Goal: Navigation & Orientation: Find specific page/section

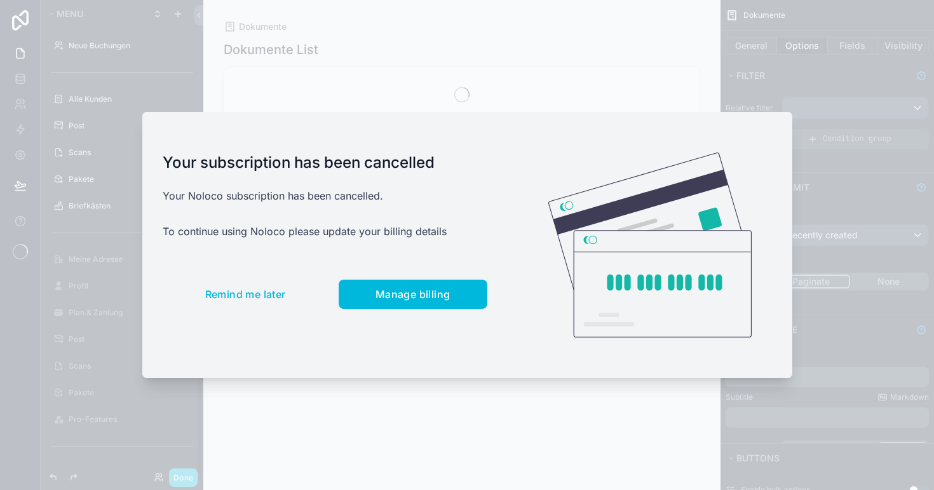
scroll to position [215, 0]
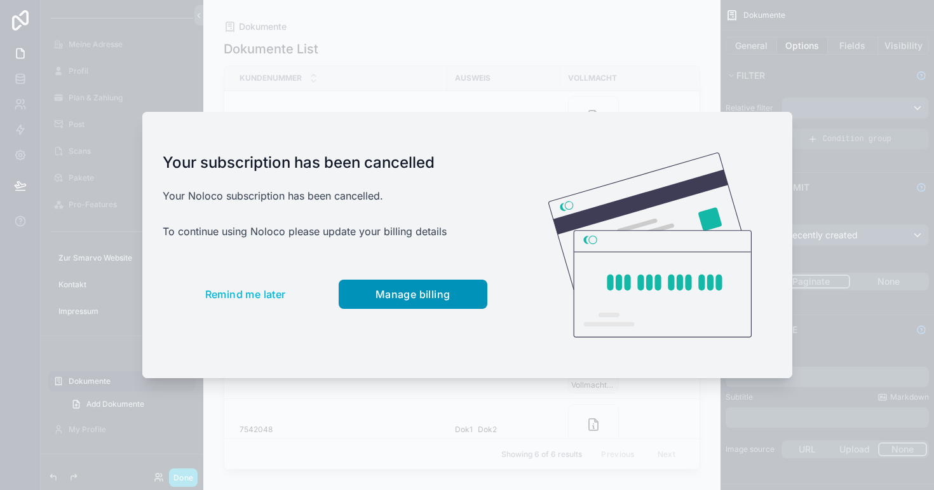
click at [440, 290] on span "Manage billing" at bounding box center [412, 294] width 75 height 13
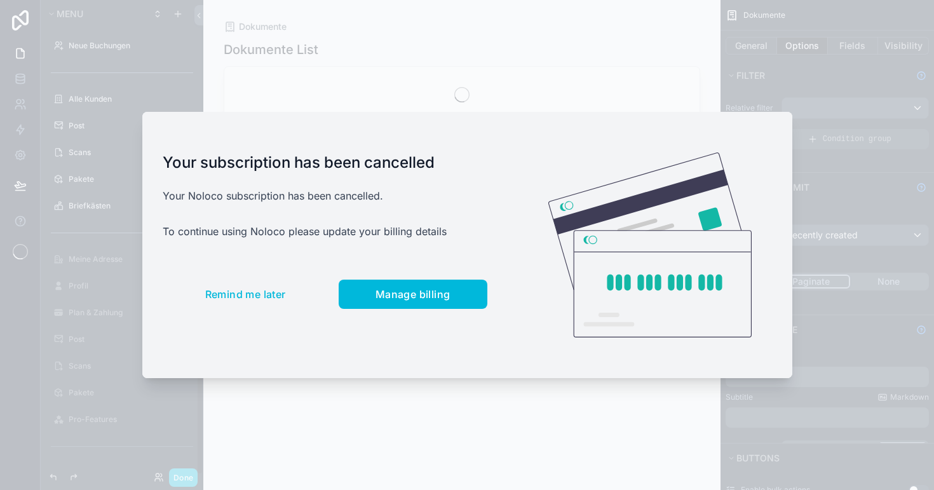
scroll to position [215, 0]
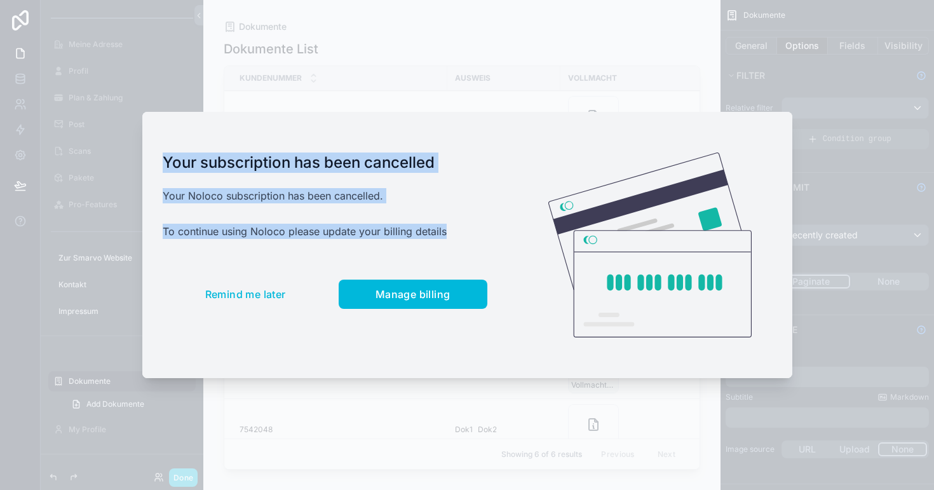
drag, startPoint x: 465, startPoint y: 238, endPoint x: 172, endPoint y: 145, distance: 307.1
click at [172, 145] on div "Your subscription has been cancelled Your Noloco subscription has been cancelle…" at bounding box center [324, 245] width 365 height 267
copy div "Your subscription has been cancelled Your Noloco subscription has been cancelle…"
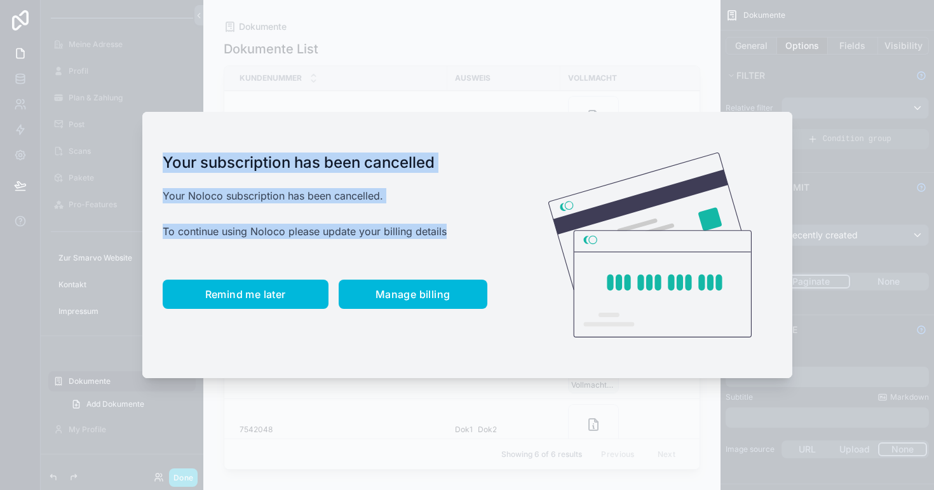
click at [227, 299] on span "Remind me later" at bounding box center [245, 294] width 81 height 13
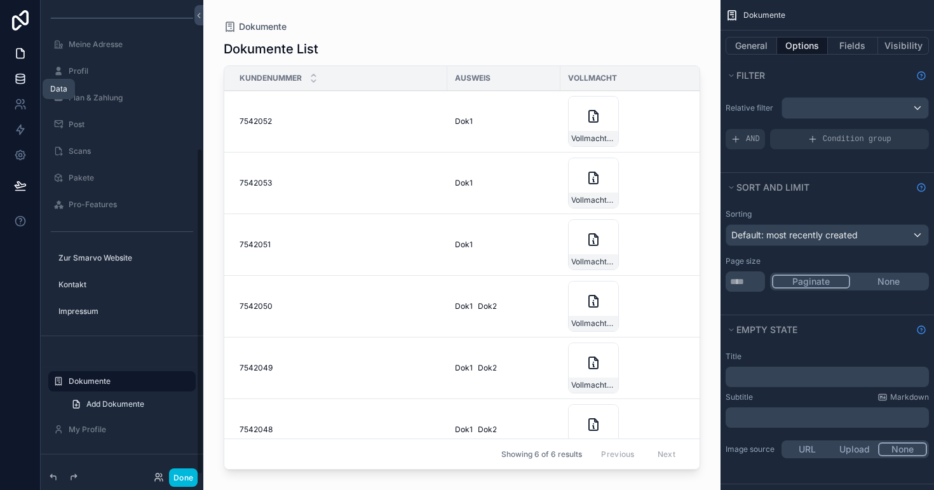
click at [24, 82] on icon at bounding box center [20, 81] width 8 height 5
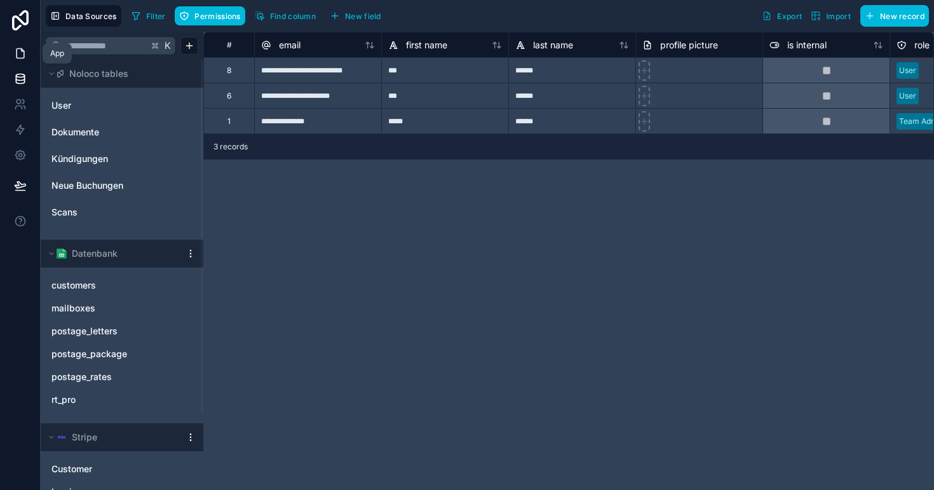
click at [15, 51] on icon at bounding box center [20, 53] width 13 height 13
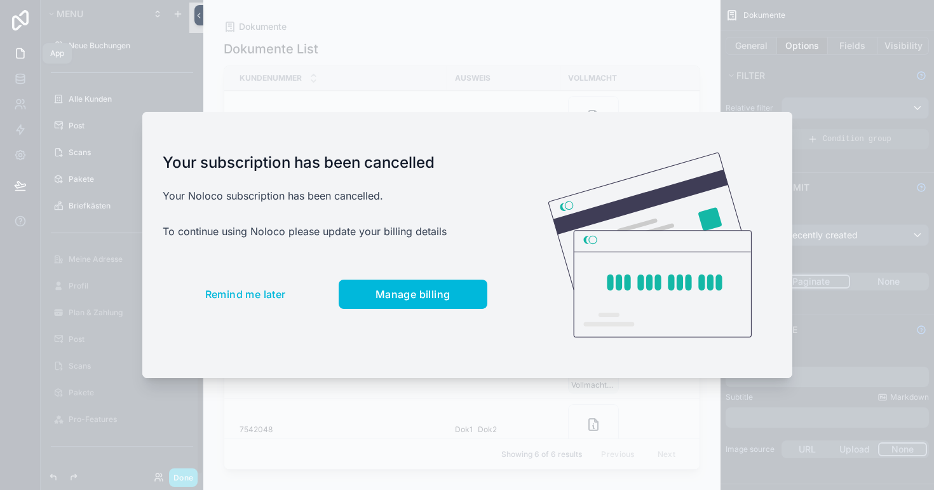
scroll to position [215, 0]
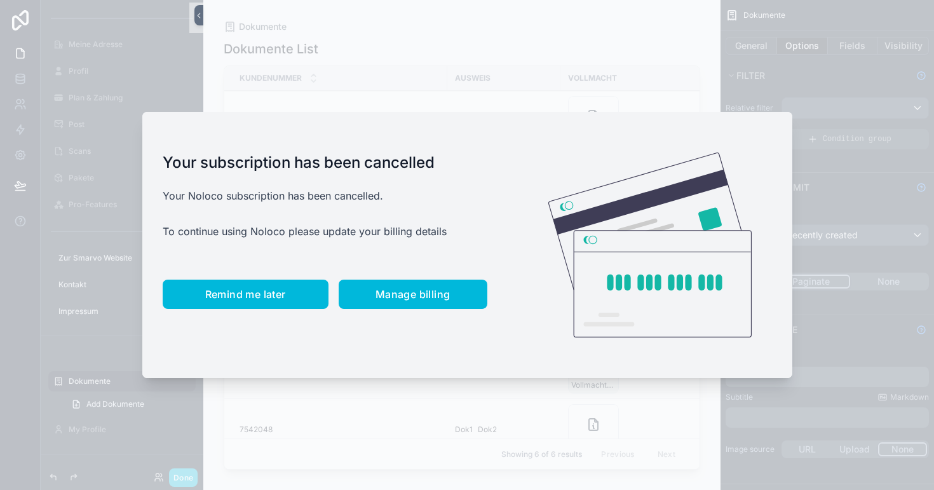
click at [266, 286] on button "Remind me later" at bounding box center [246, 293] width 166 height 29
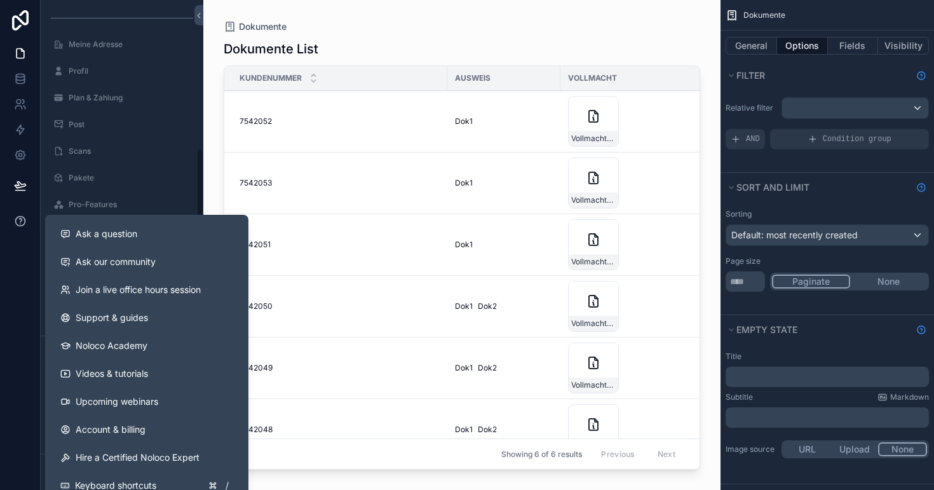
click at [21, 218] on icon at bounding box center [20, 221] width 13 height 13
click at [111, 314] on span "Support & guides" at bounding box center [112, 317] width 72 height 13
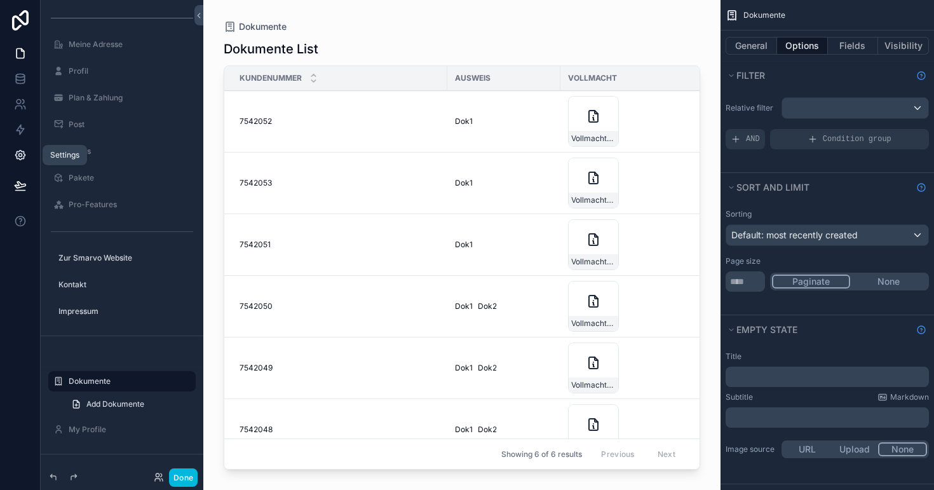
click at [11, 153] on link at bounding box center [20, 154] width 40 height 25
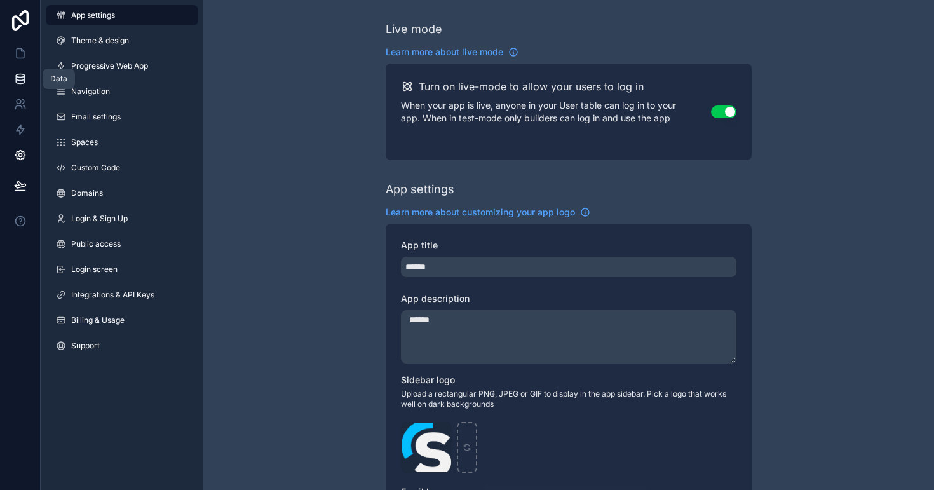
click at [20, 84] on icon at bounding box center [20, 81] width 8 height 5
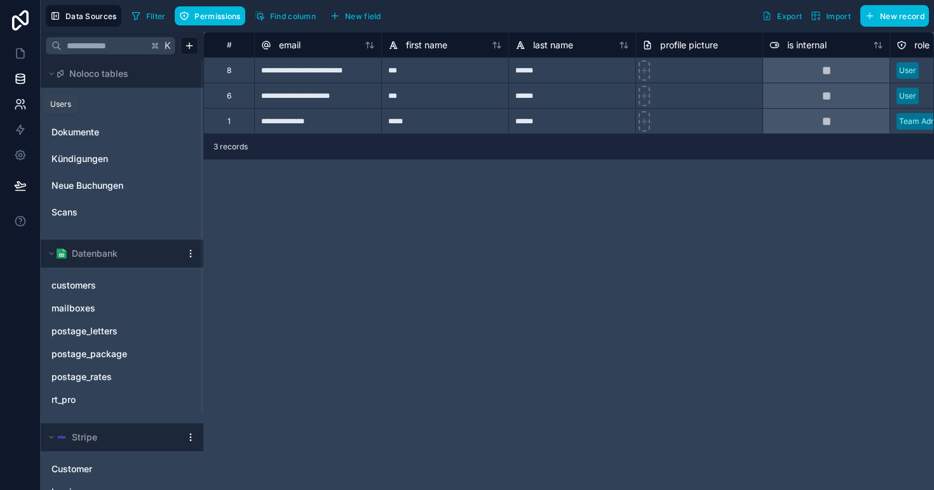
click at [18, 103] on icon at bounding box center [20, 104] width 13 height 13
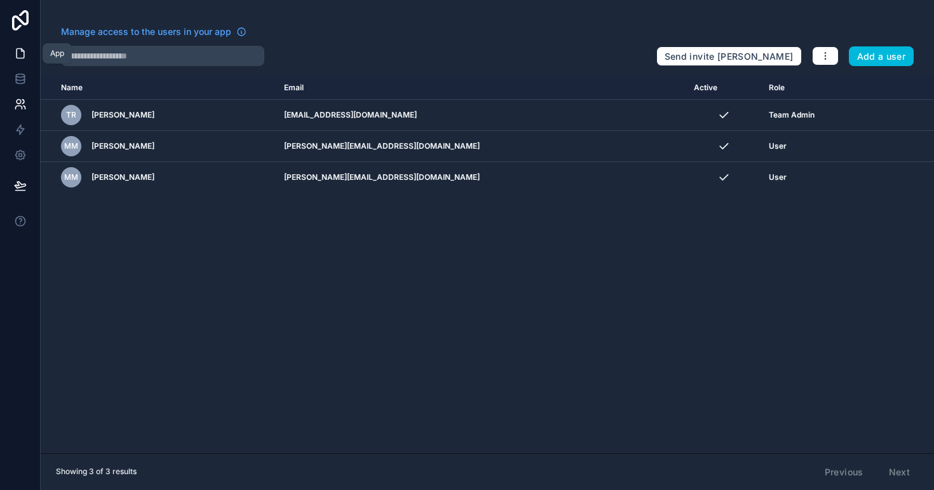
click at [19, 48] on icon at bounding box center [20, 53] width 13 height 13
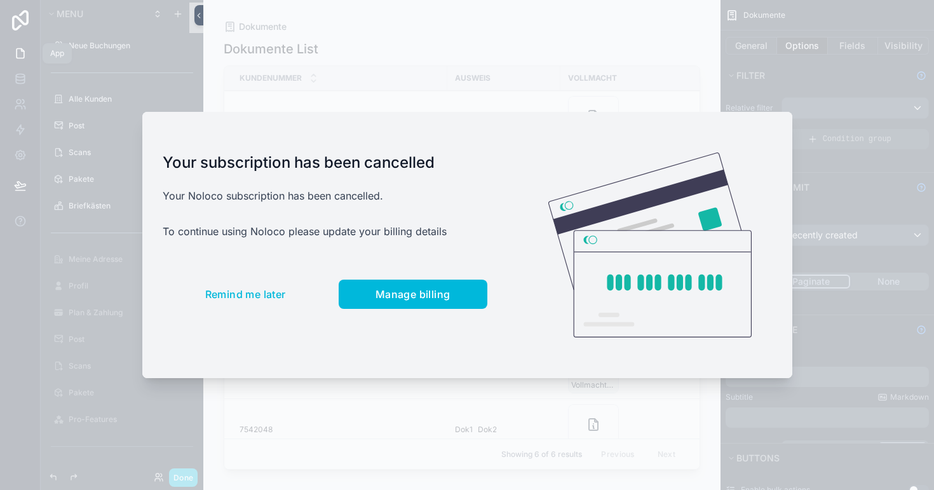
scroll to position [215, 0]
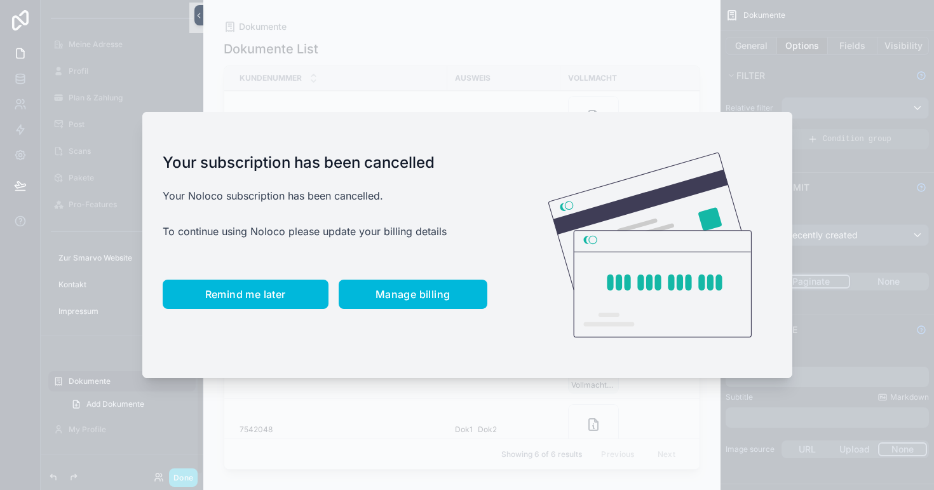
click at [265, 289] on span "Remind me later" at bounding box center [245, 294] width 81 height 13
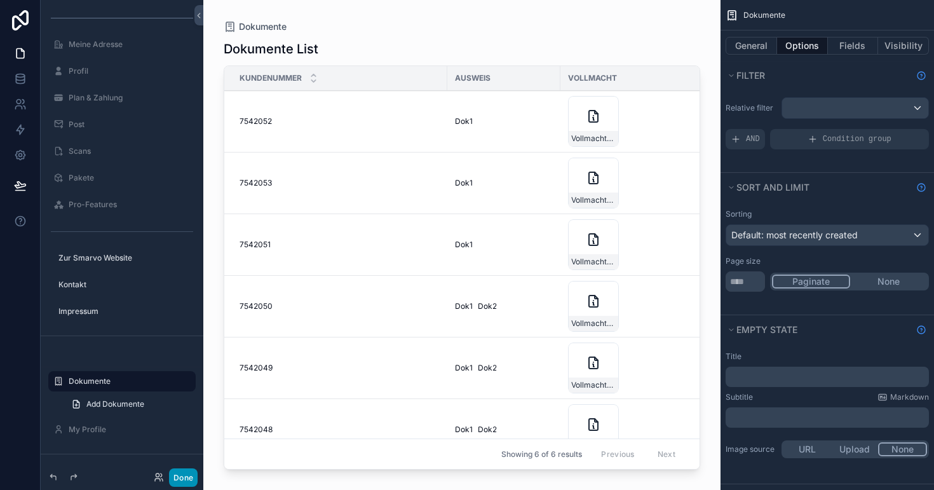
click at [196, 472] on button "Done" at bounding box center [183, 477] width 29 height 18
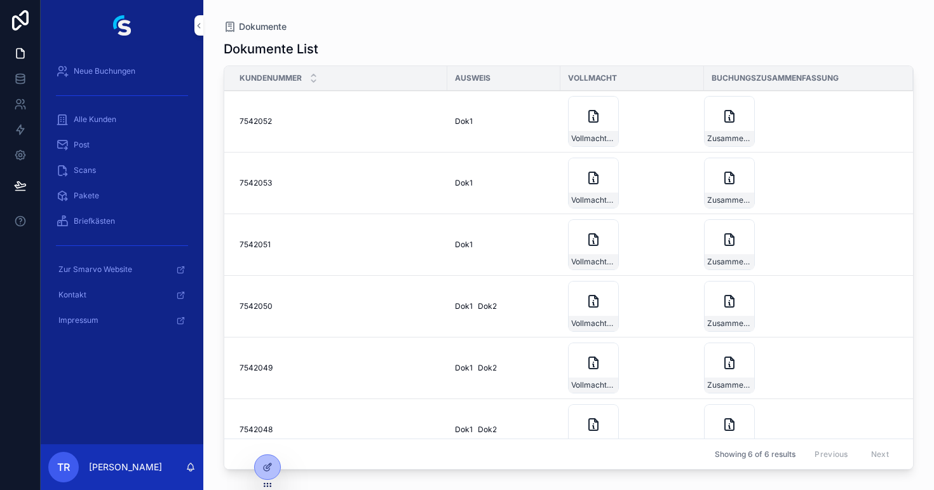
click at [0, 0] on icon at bounding box center [0, 0] width 0 height 0
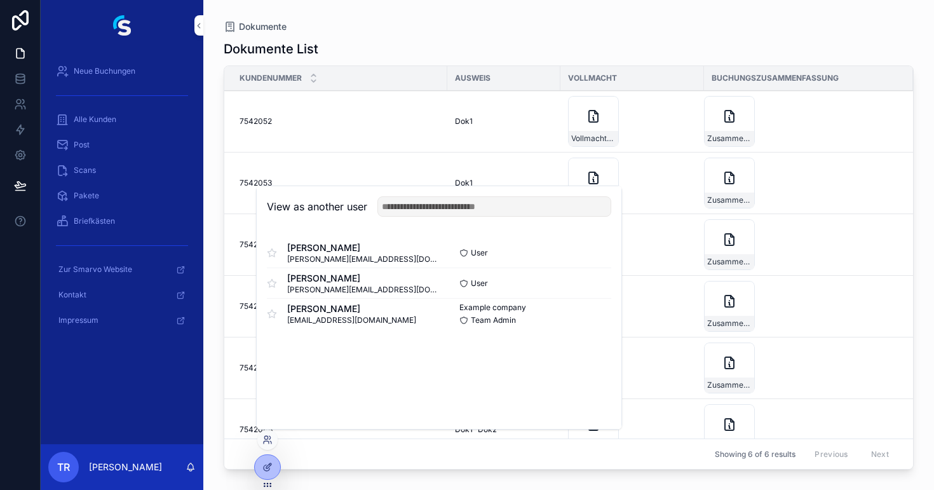
click at [0, 0] on button "Select" at bounding box center [0, 0] width 0 height 0
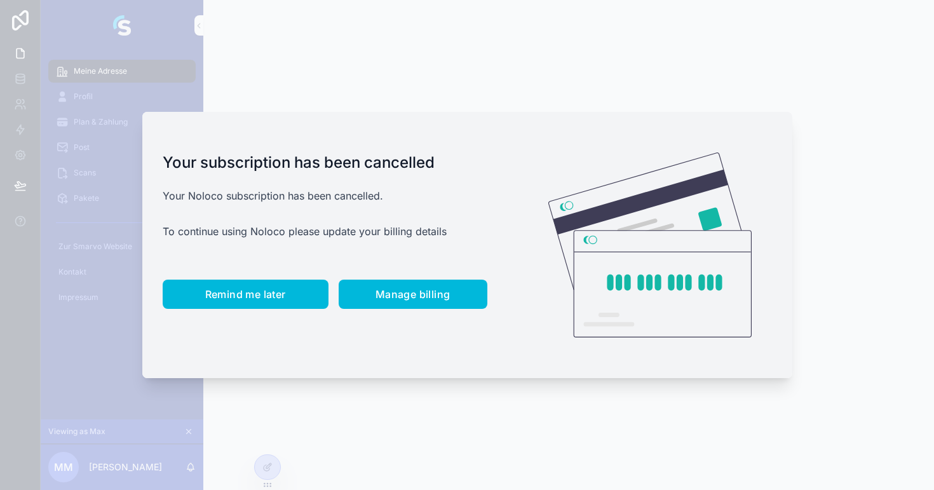
click at [253, 299] on span "Remind me later" at bounding box center [245, 294] width 81 height 13
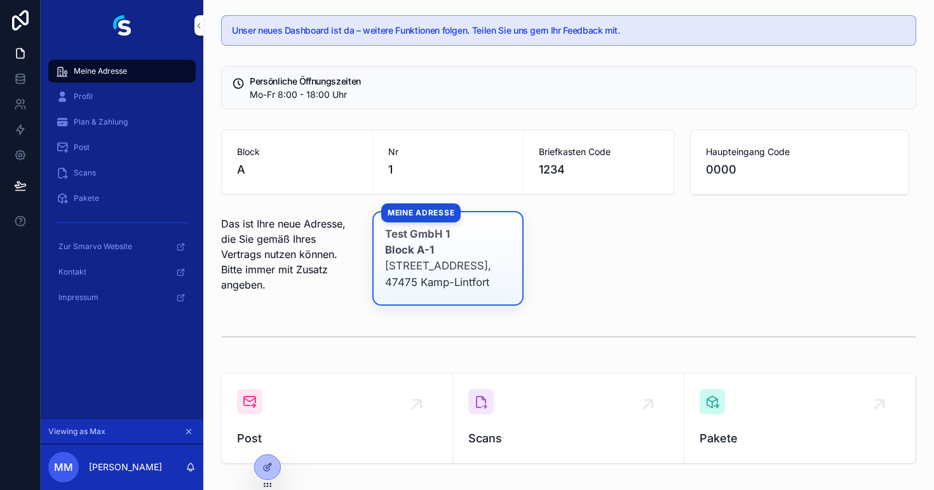
click at [0, 0] on icon at bounding box center [0, 0] width 0 height 0
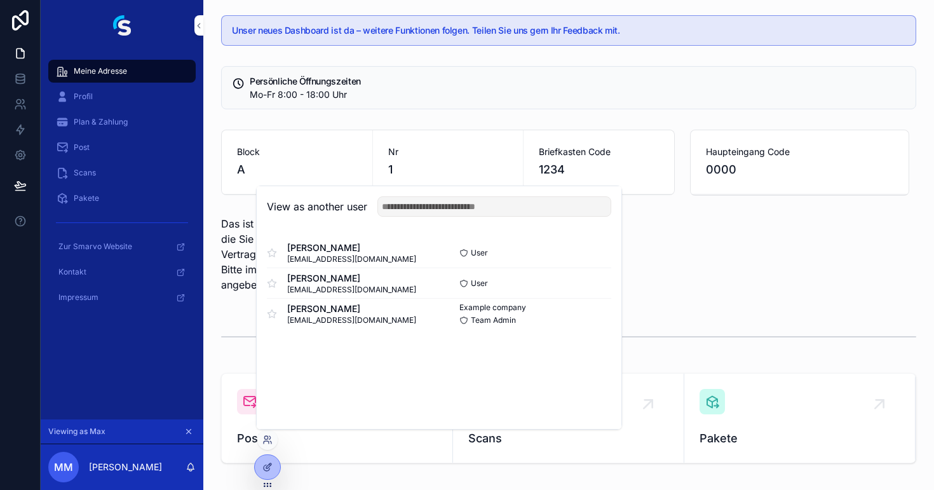
click at [0, 0] on button "Select" at bounding box center [0, 0] width 0 height 0
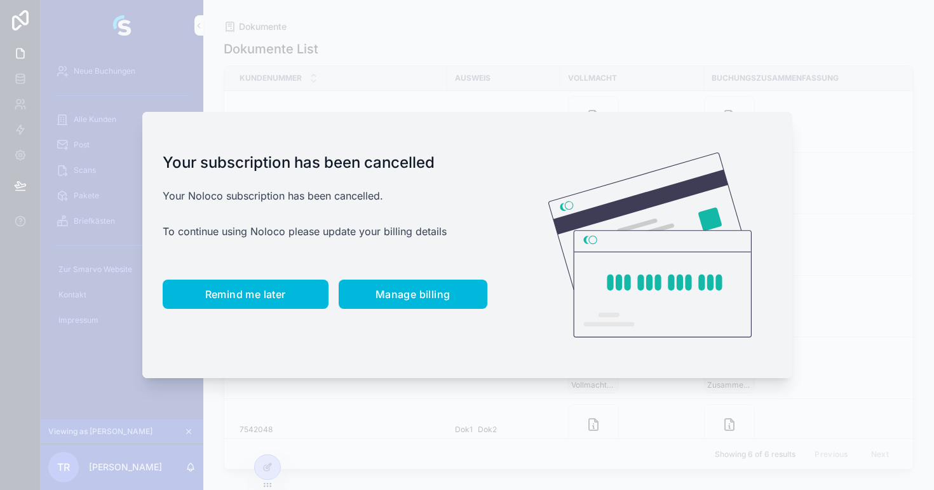
click at [262, 289] on span "Remind me later" at bounding box center [245, 294] width 81 height 13
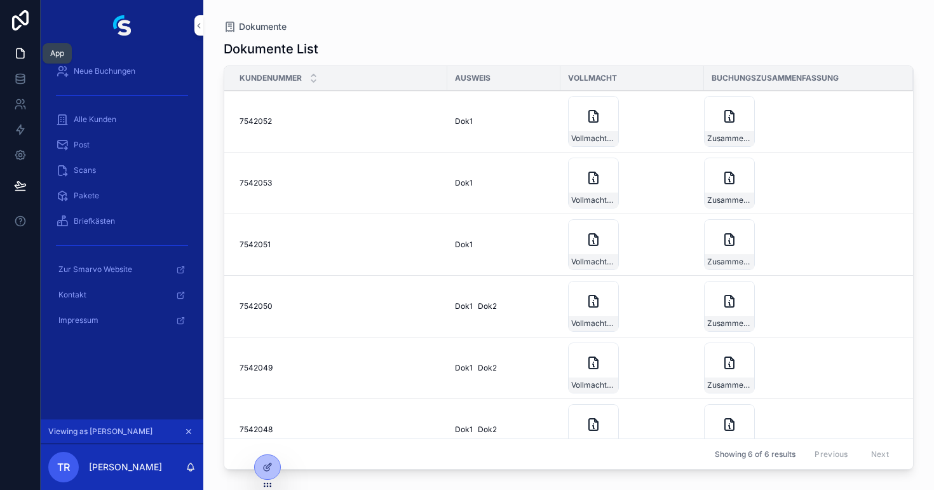
click at [17, 57] on icon at bounding box center [21, 54] width 8 height 10
click at [22, 109] on icon at bounding box center [18, 107] width 6 height 3
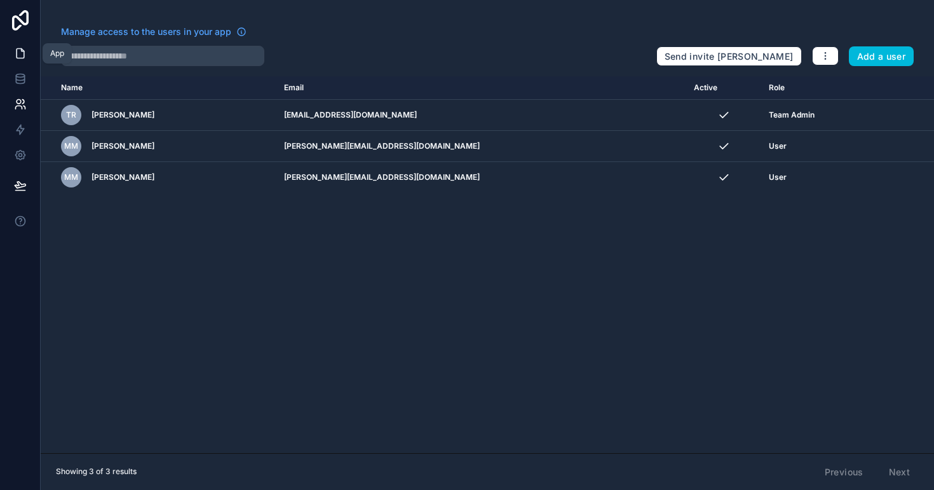
click at [14, 53] on icon at bounding box center [20, 53] width 13 height 13
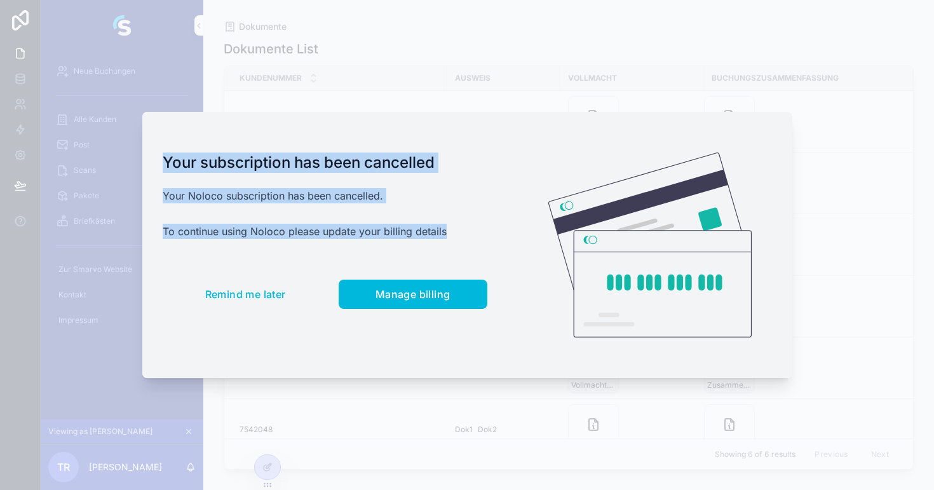
drag, startPoint x: 460, startPoint y: 237, endPoint x: 167, endPoint y: 147, distance: 306.4
click at [167, 147] on div "Your subscription has been cancelled Your Noloco subscription has been cancelle…" at bounding box center [324, 245] width 365 height 267
copy div "Your subscription has been cancelled Your Noloco subscription has been cancelle…"
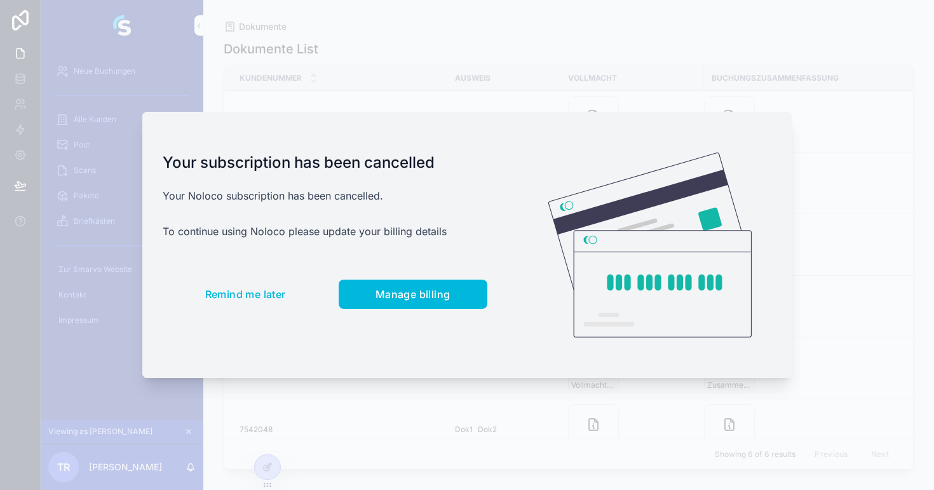
click at [882, 190] on div at bounding box center [467, 245] width 934 height 490
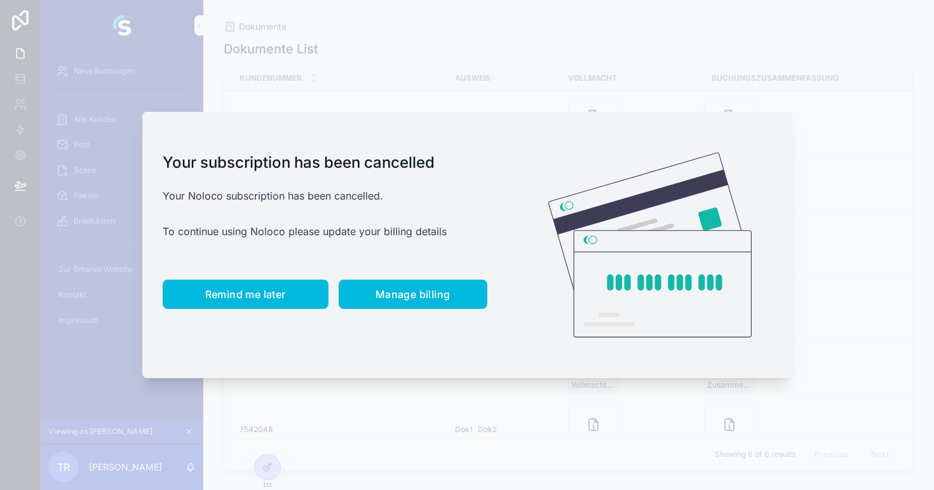
click at [231, 301] on button "Remind me later" at bounding box center [246, 293] width 166 height 29
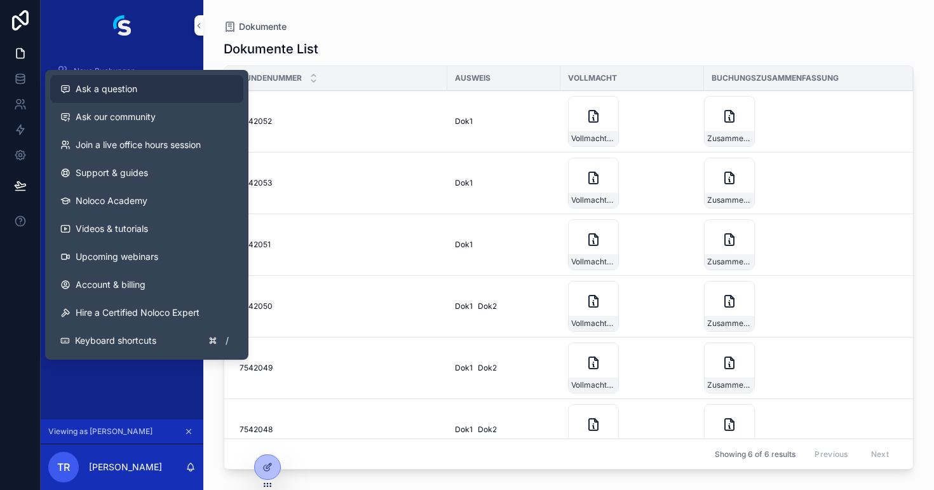
click at [112, 93] on span "Ask a question" at bounding box center [107, 89] width 62 height 13
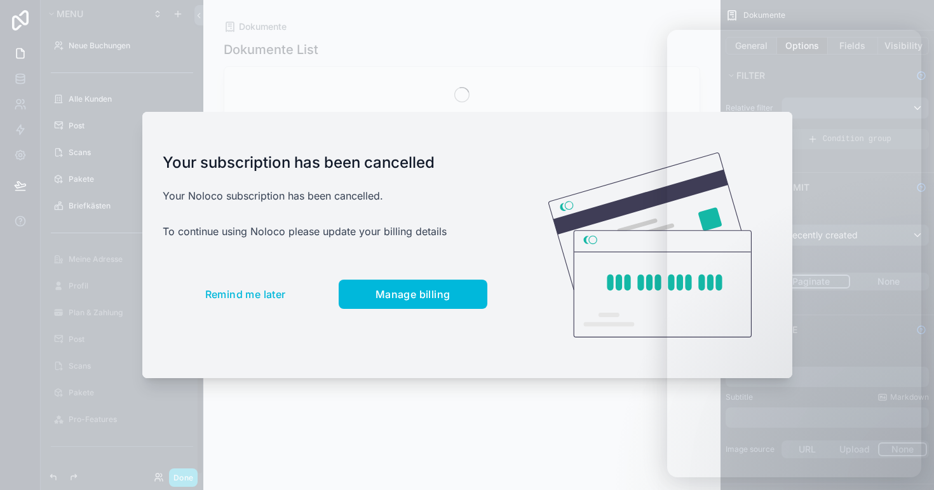
scroll to position [215, 0]
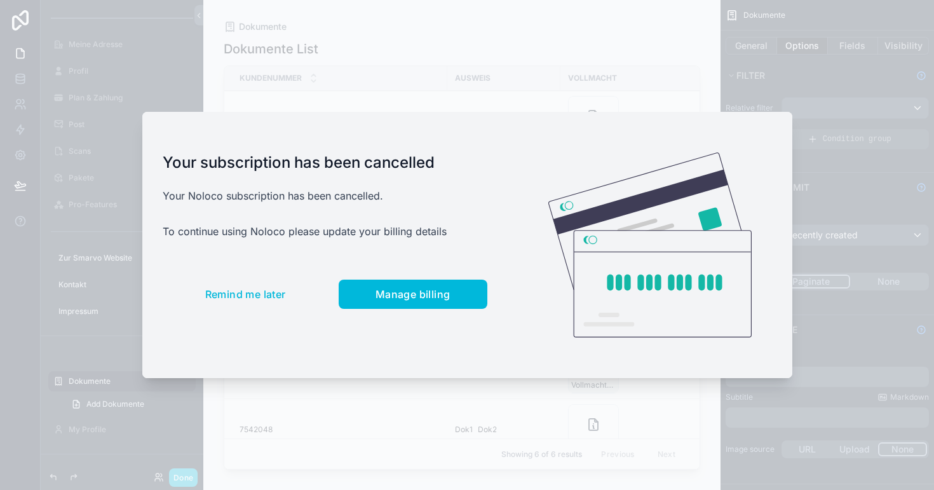
click at [316, 92] on div at bounding box center [467, 245] width 934 height 490
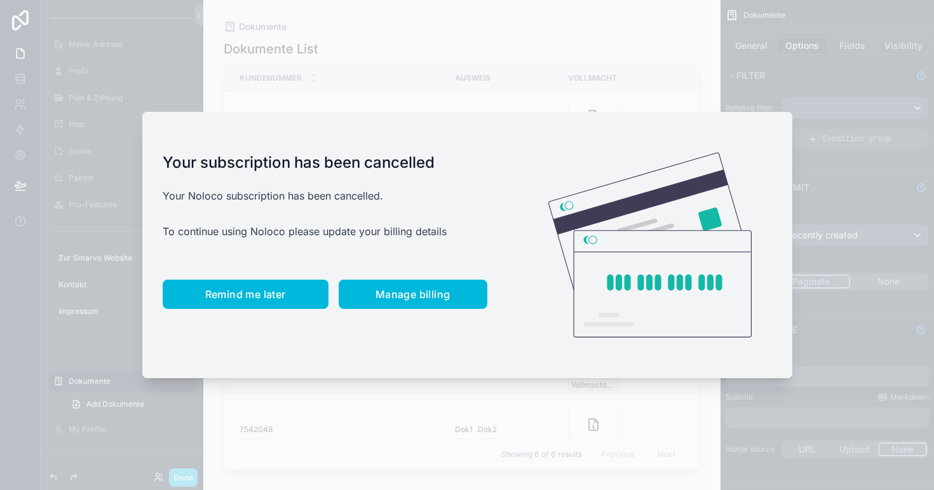
click at [241, 291] on span "Remind me later" at bounding box center [245, 294] width 81 height 13
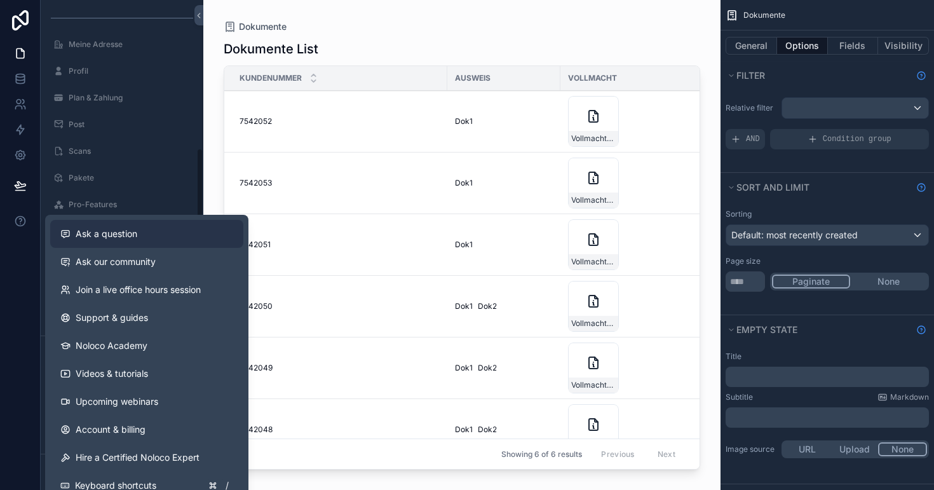
click at [105, 236] on span "Ask a question" at bounding box center [107, 233] width 62 height 13
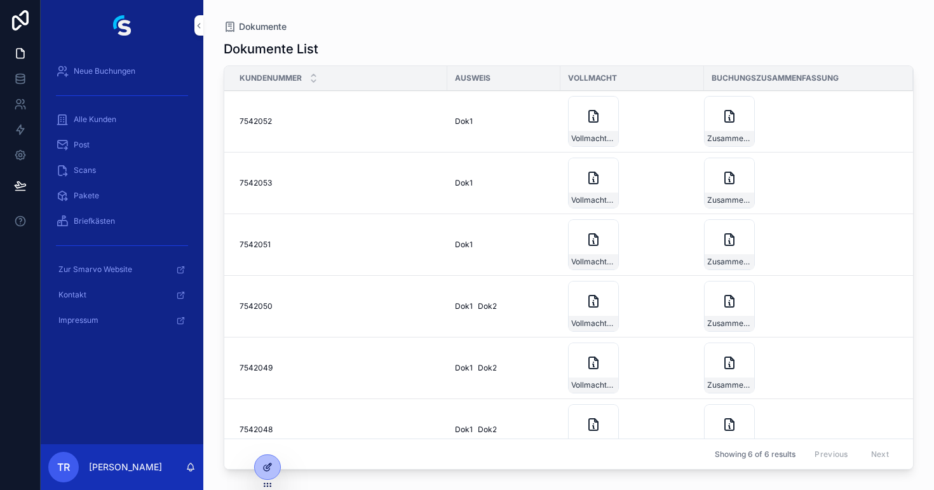
click at [270, 460] on div at bounding box center [267, 467] width 25 height 24
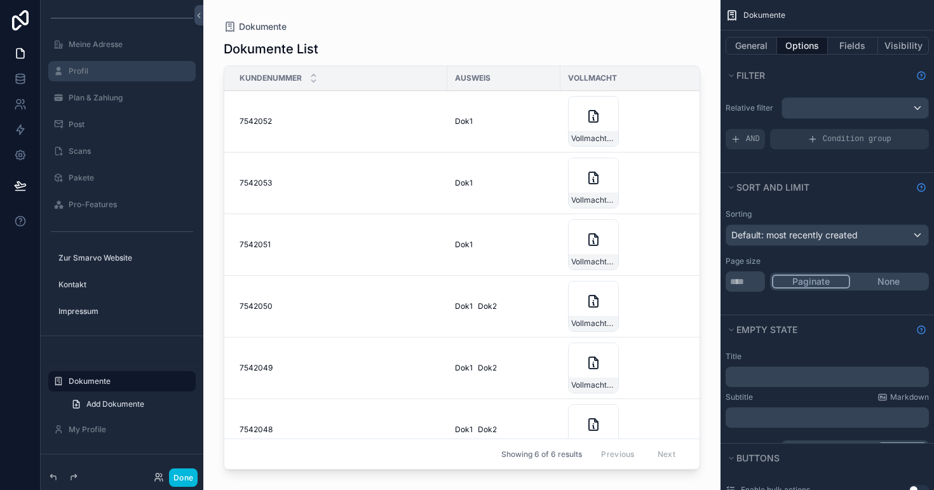
scroll to position [215, 0]
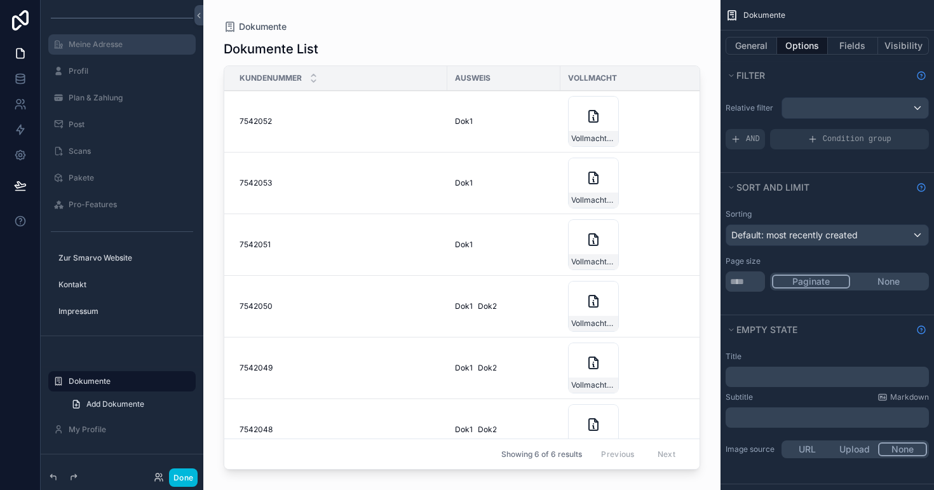
click at [86, 36] on div "Meine Adresse" at bounding box center [122, 44] width 142 height 20
click at [85, 46] on label "Meine Adresse" at bounding box center [128, 44] width 119 height 10
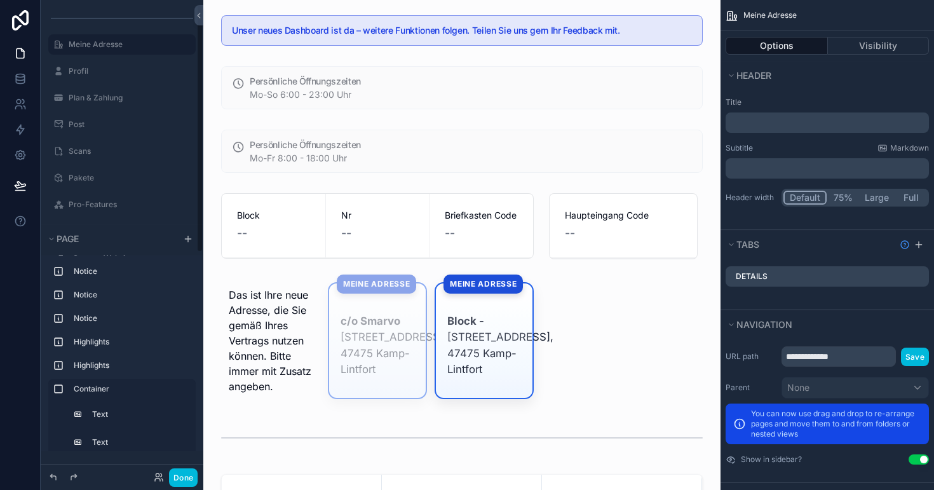
scroll to position [8, 0]
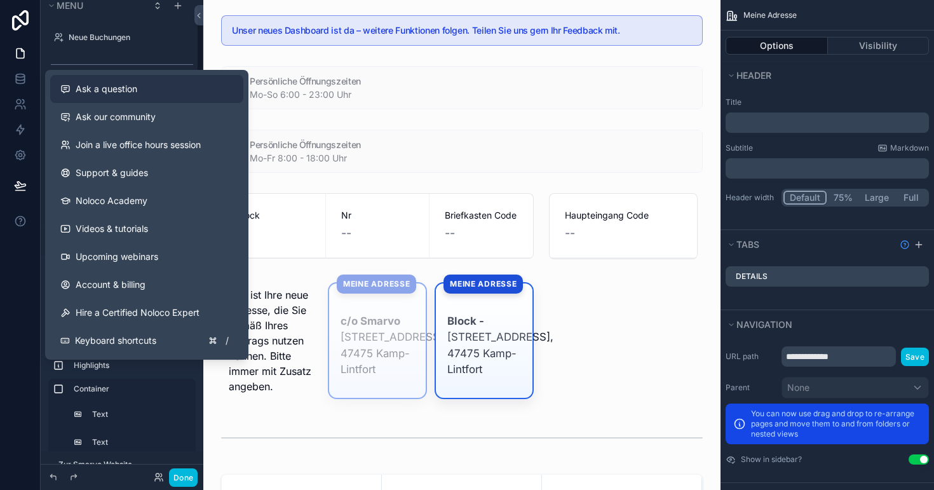
click at [110, 89] on span "Ask a question" at bounding box center [107, 89] width 62 height 13
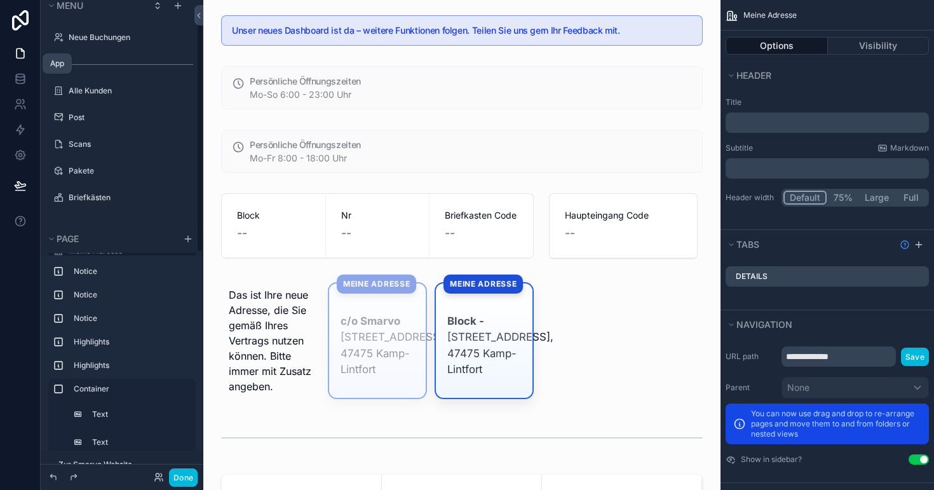
click at [30, 53] on link at bounding box center [20, 53] width 40 height 25
click at [15, 81] on icon at bounding box center [20, 78] width 13 height 13
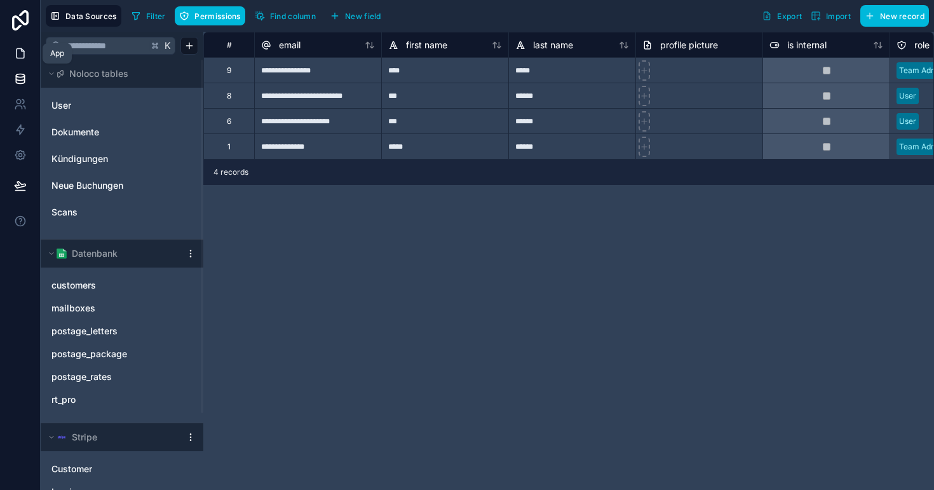
click at [10, 54] on link at bounding box center [20, 53] width 40 height 25
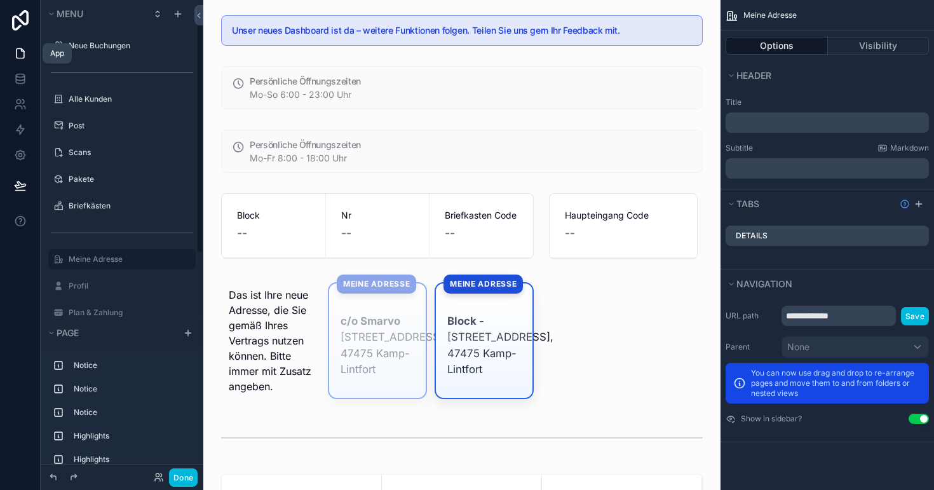
scroll to position [8, 0]
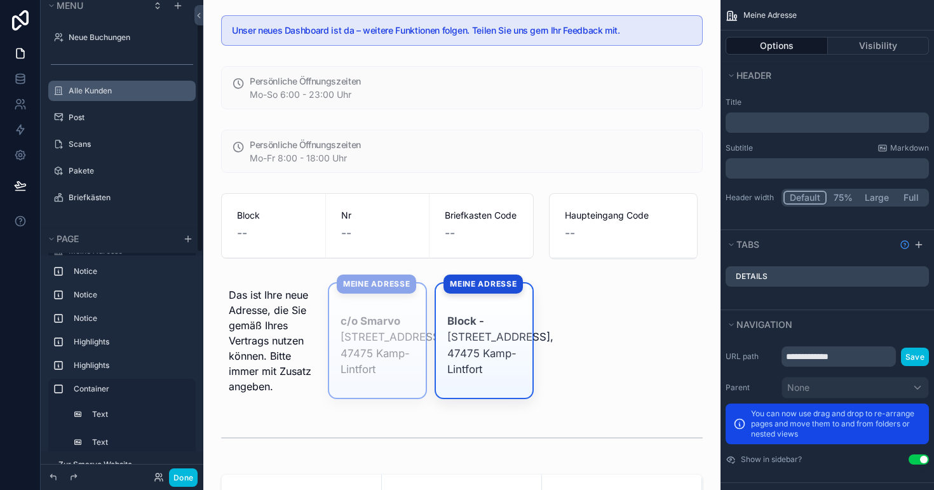
click at [85, 90] on label "Alle Kunden" at bounding box center [128, 91] width 119 height 10
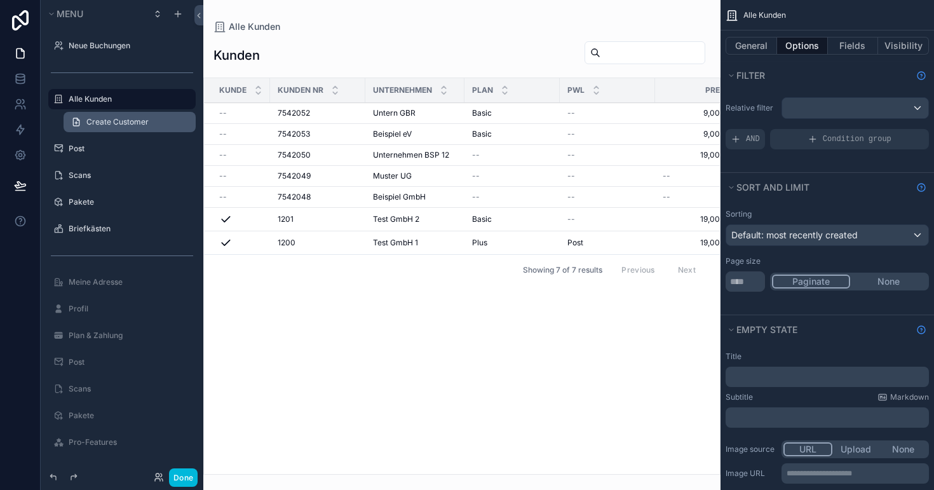
click at [90, 124] on span "Create Customer" at bounding box center [117, 122] width 62 height 10
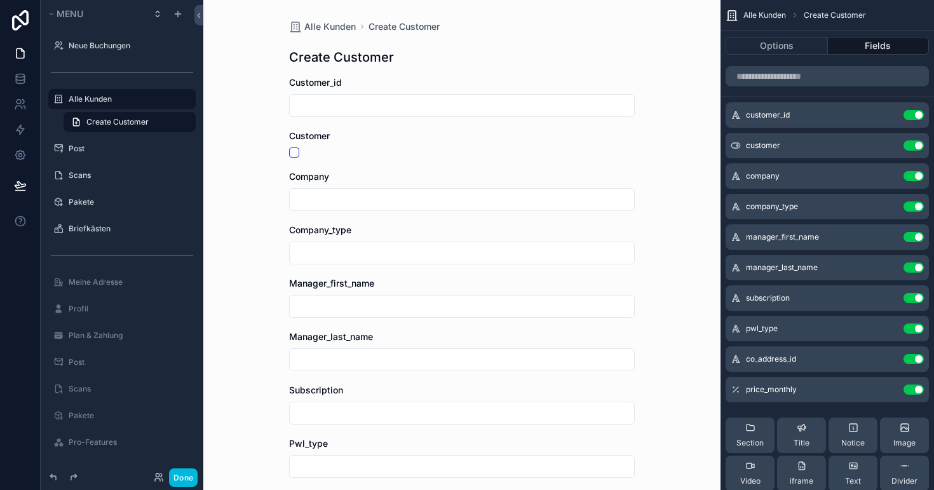
click at [94, 104] on label "Alle Kunden" at bounding box center [128, 99] width 119 height 10
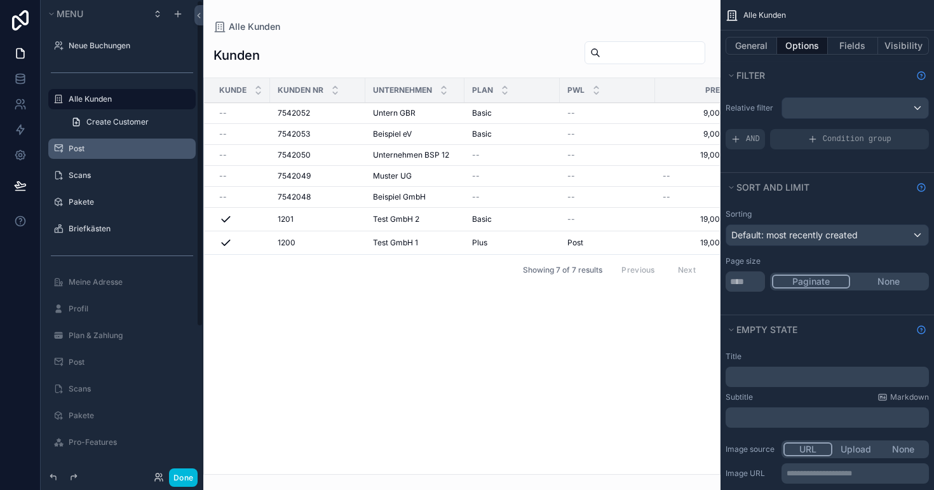
click at [100, 150] on label "Post" at bounding box center [128, 149] width 119 height 10
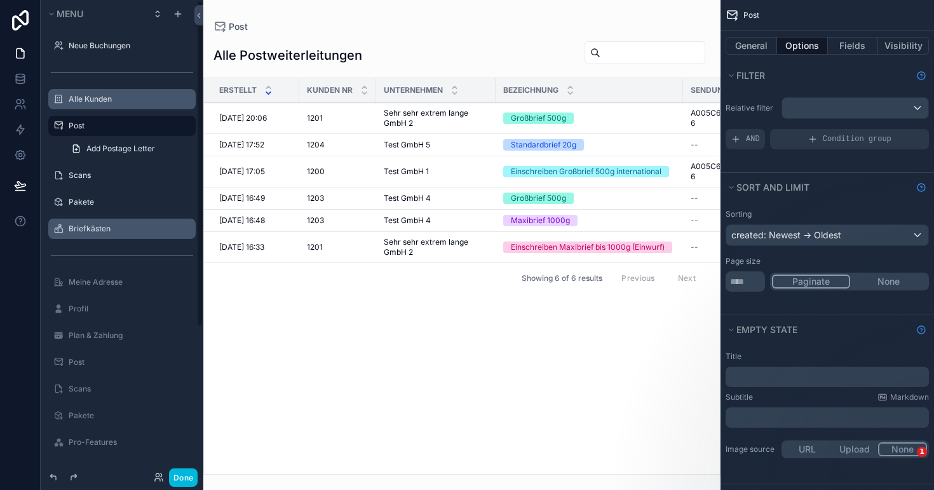
click at [91, 233] on label "Briefkästen" at bounding box center [128, 229] width 119 height 10
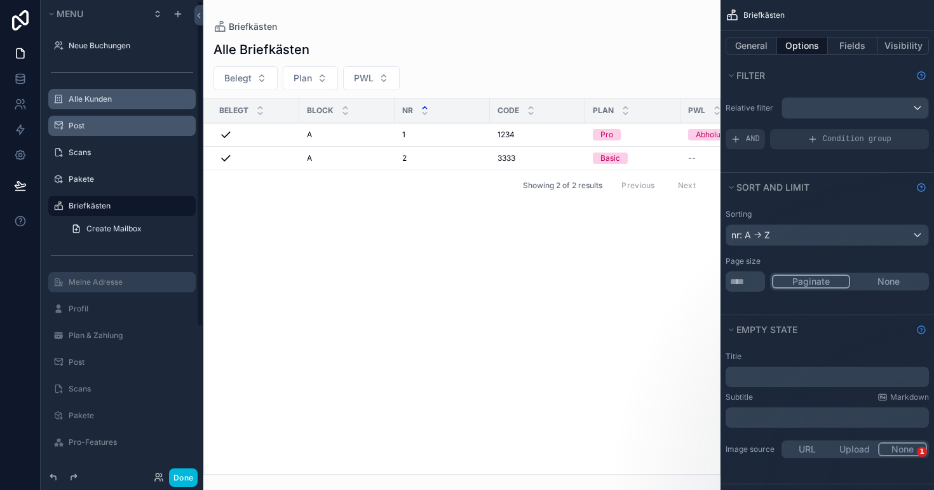
click at [96, 286] on label "Meine Adresse" at bounding box center [128, 282] width 119 height 10
